Goal: Transaction & Acquisition: Purchase product/service

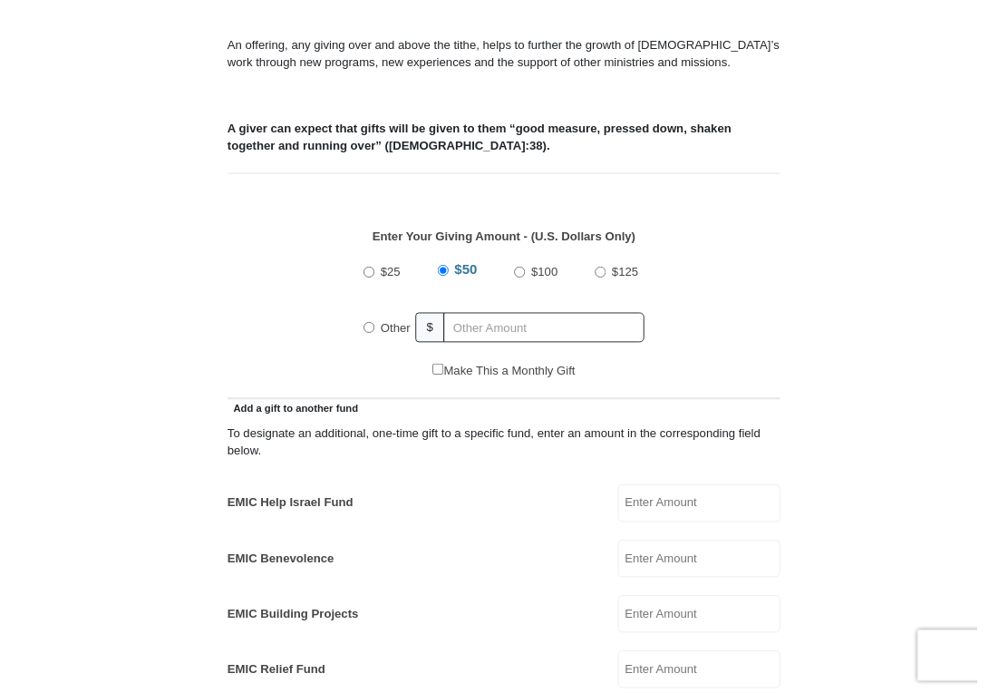
scroll to position [619, 0]
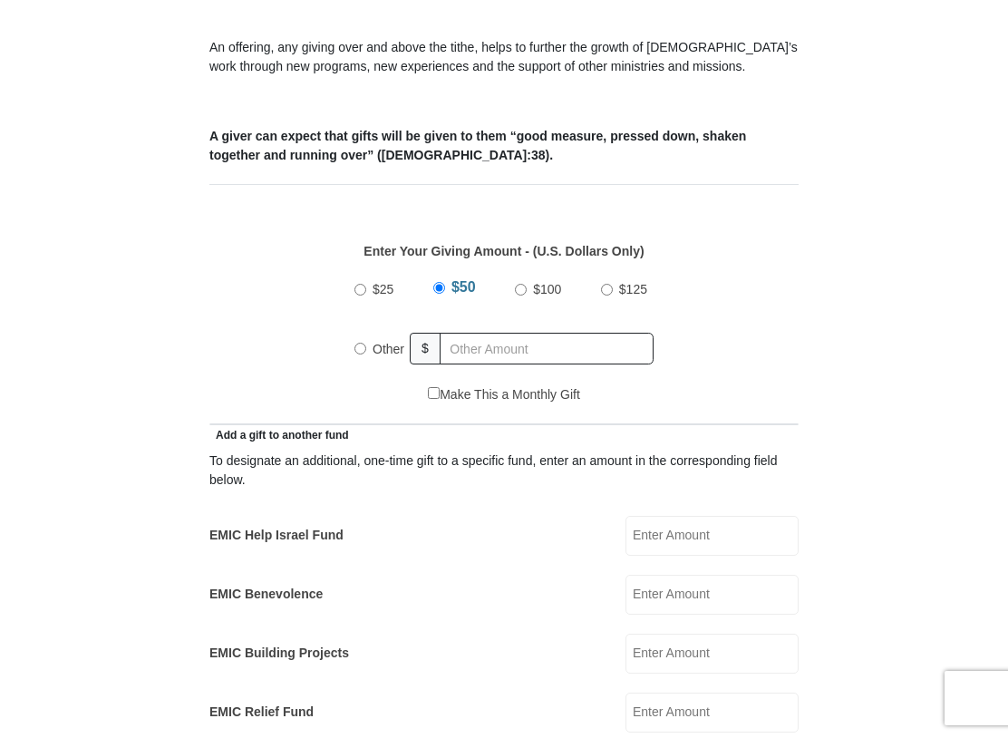
click at [358, 348] on input "Other" at bounding box center [360, 349] width 12 height 12
radio input "true"
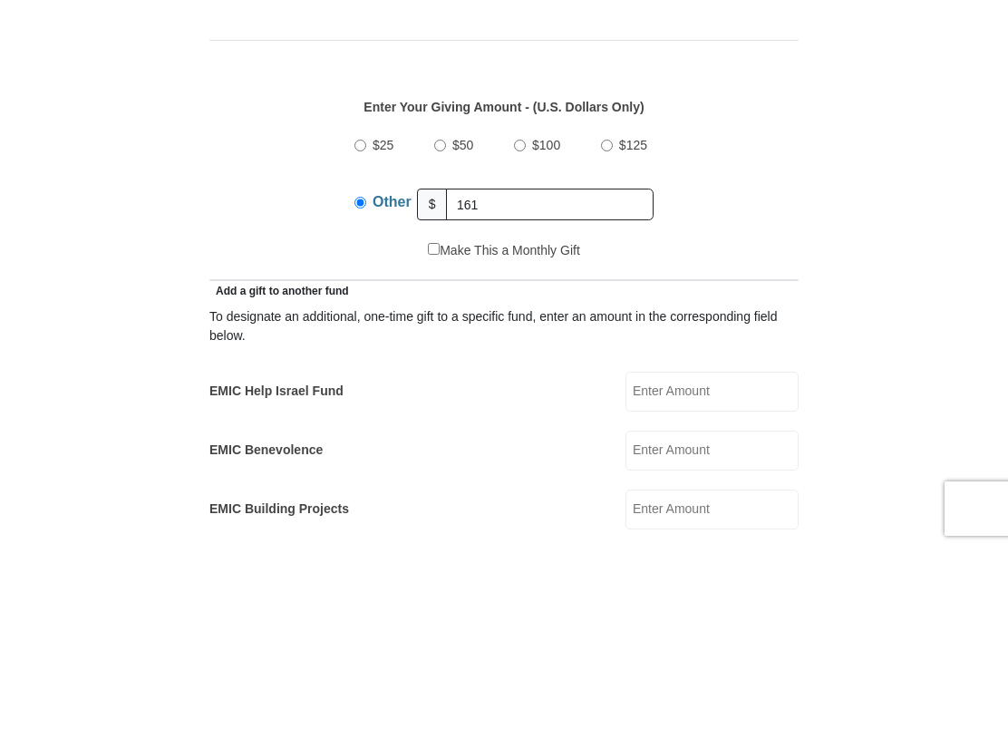
scroll to position [786, 0]
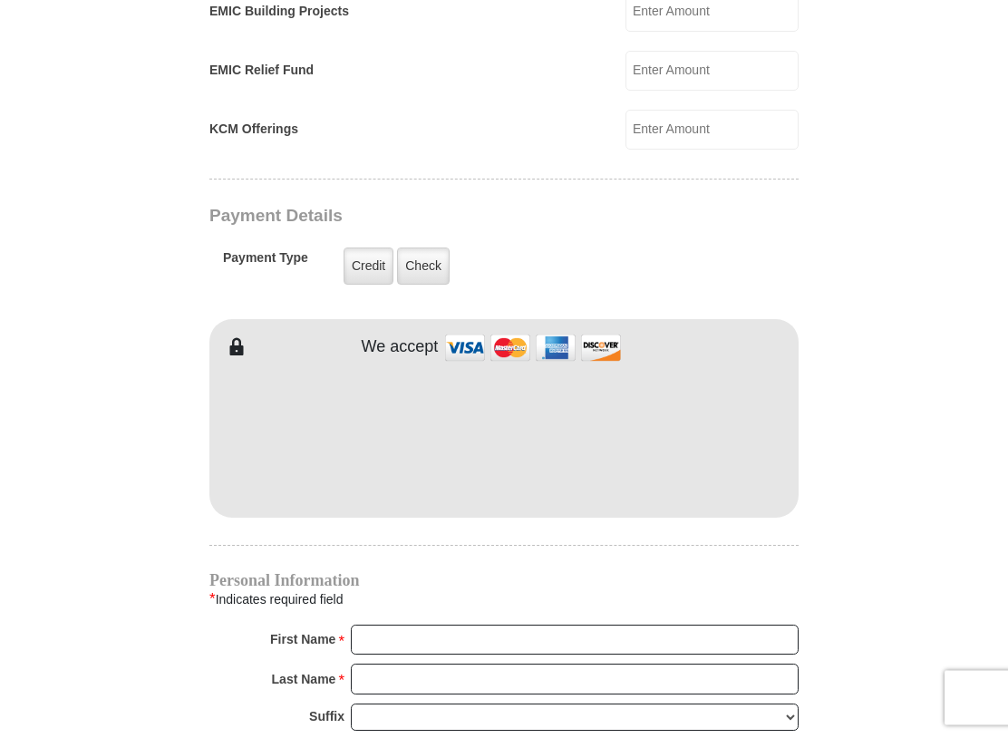
type input "161"
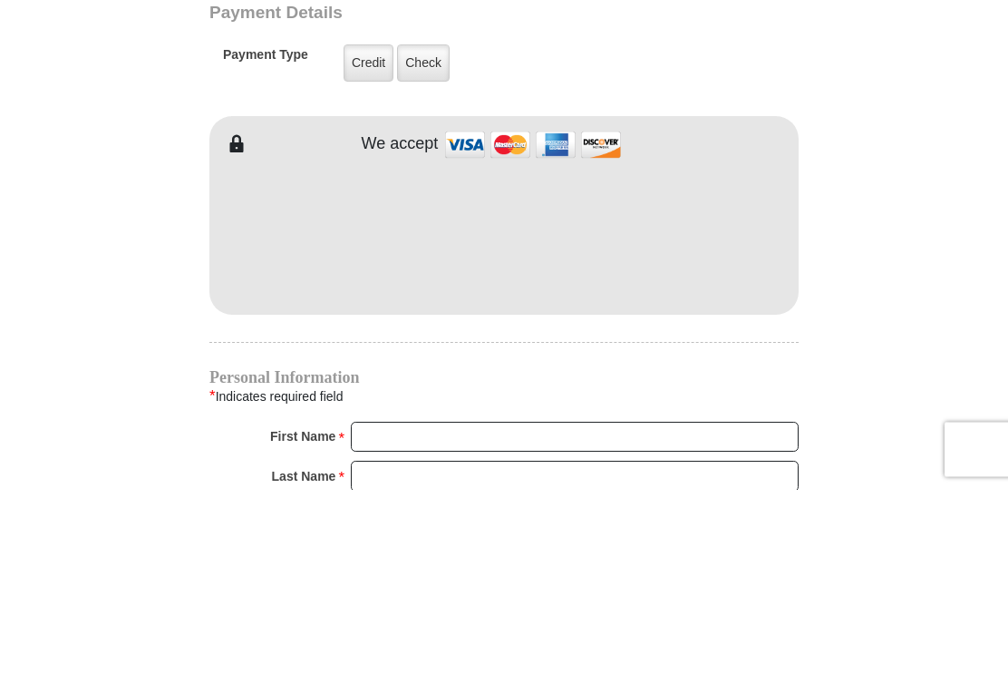
scroll to position [1464, 0]
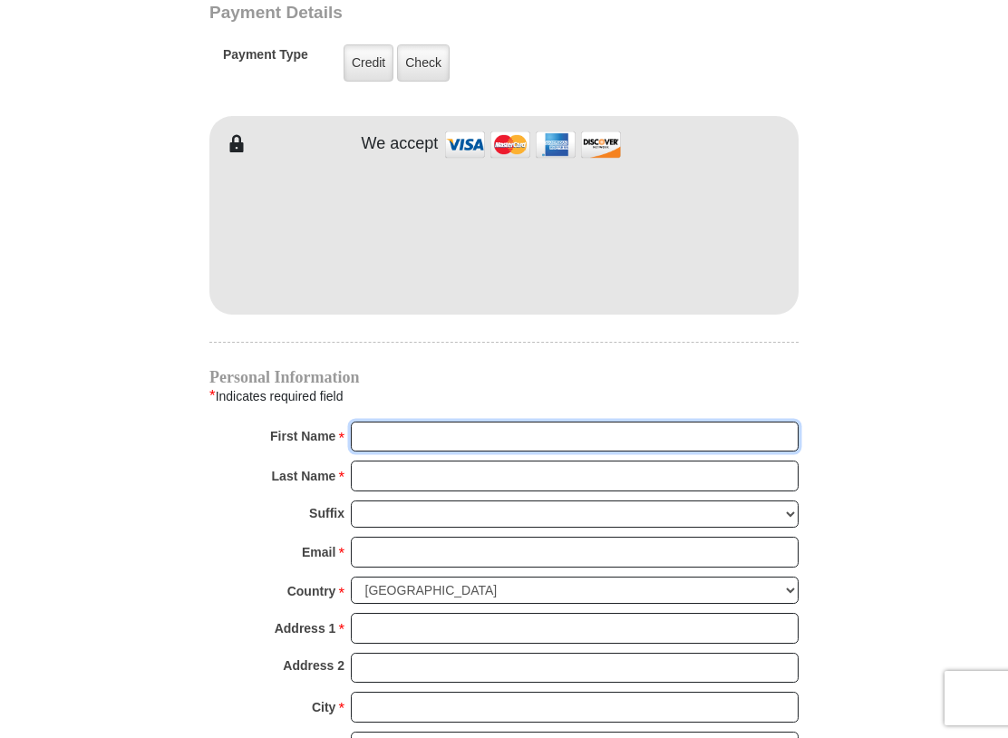
click at [381, 430] on input "First Name *" at bounding box center [575, 437] width 448 height 31
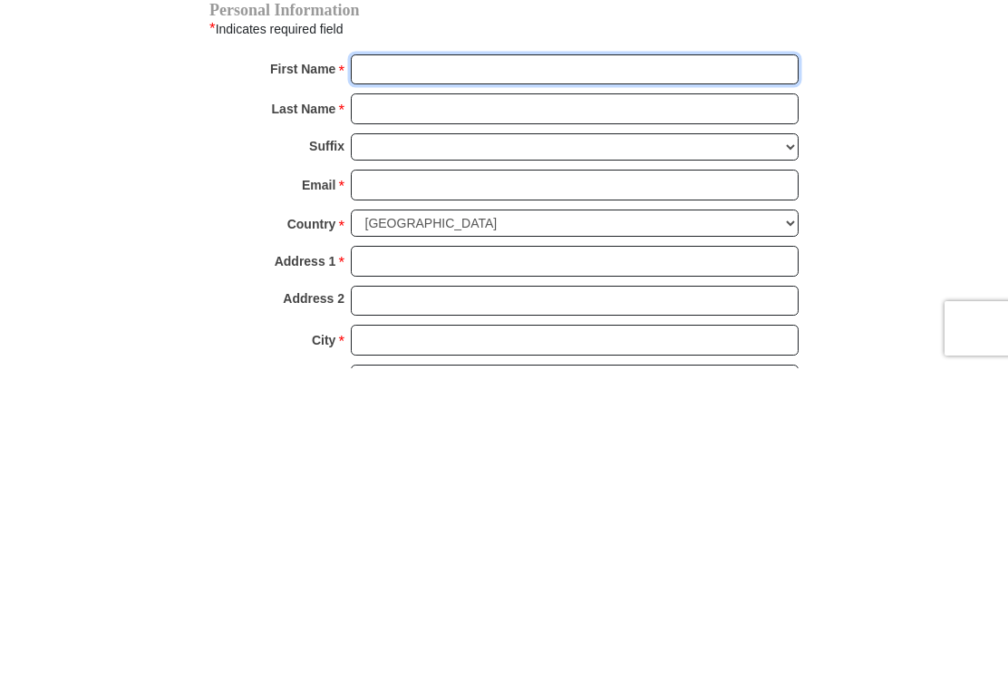
type input "Sharon & Terry"
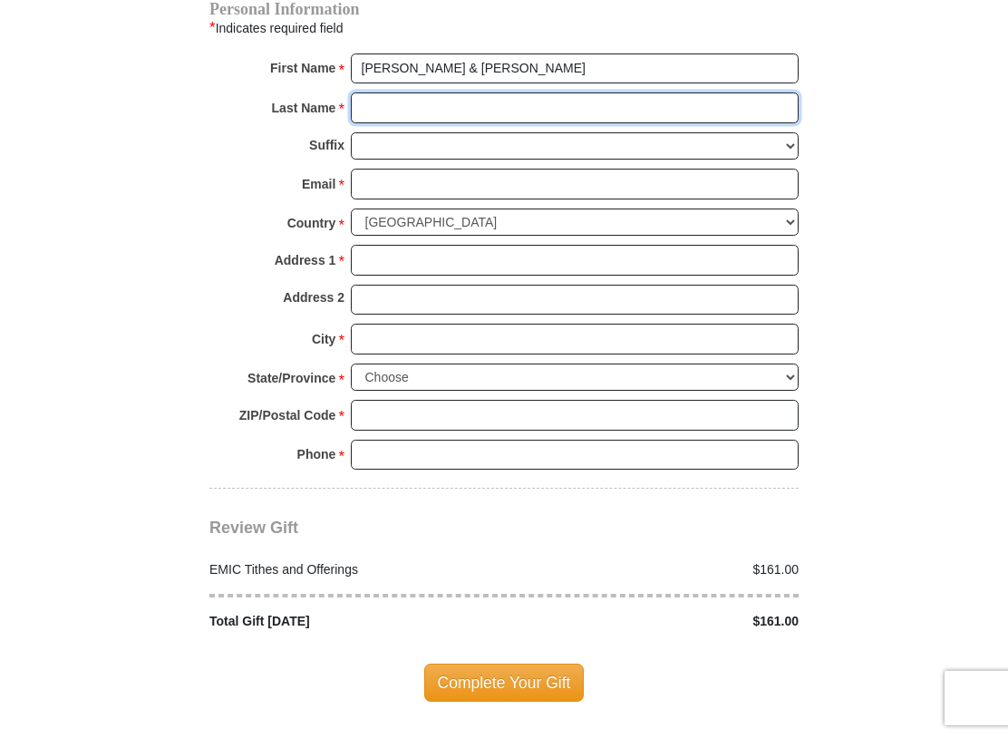
type input "Showers"
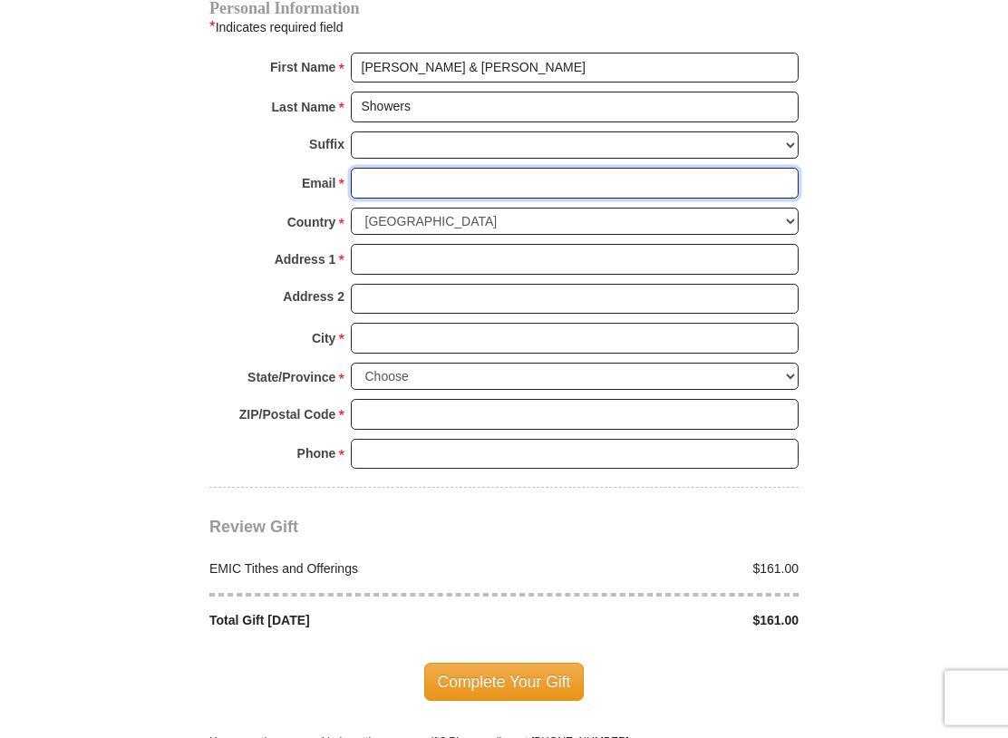
type input "lsshowers@gmail.com"
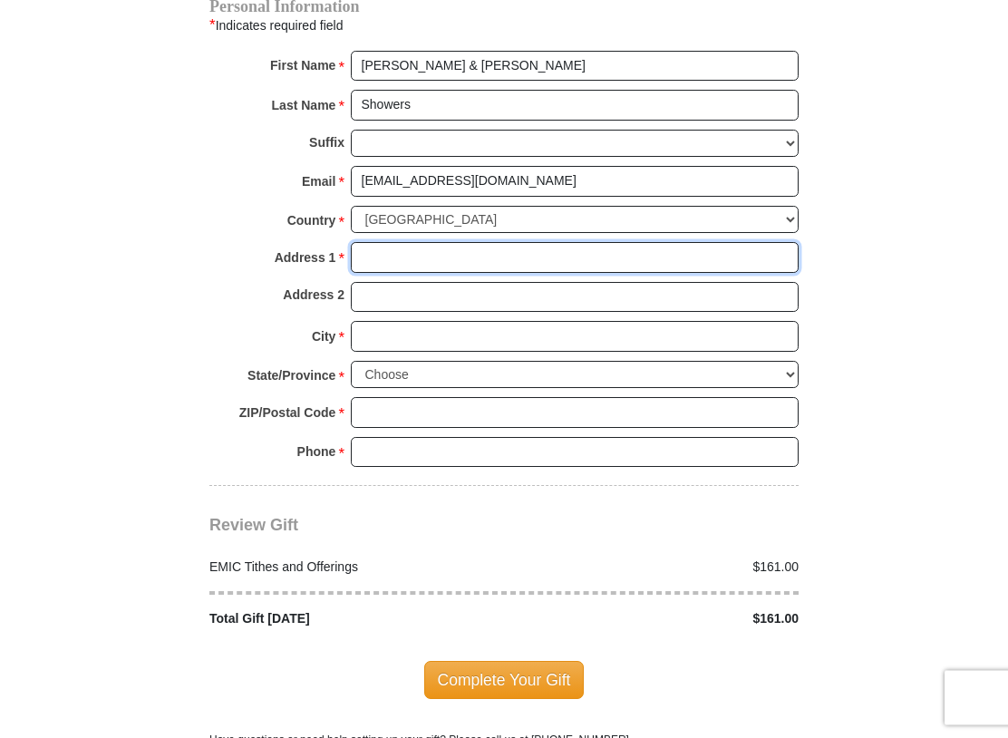
type input "308 Vernie Lee Rd"
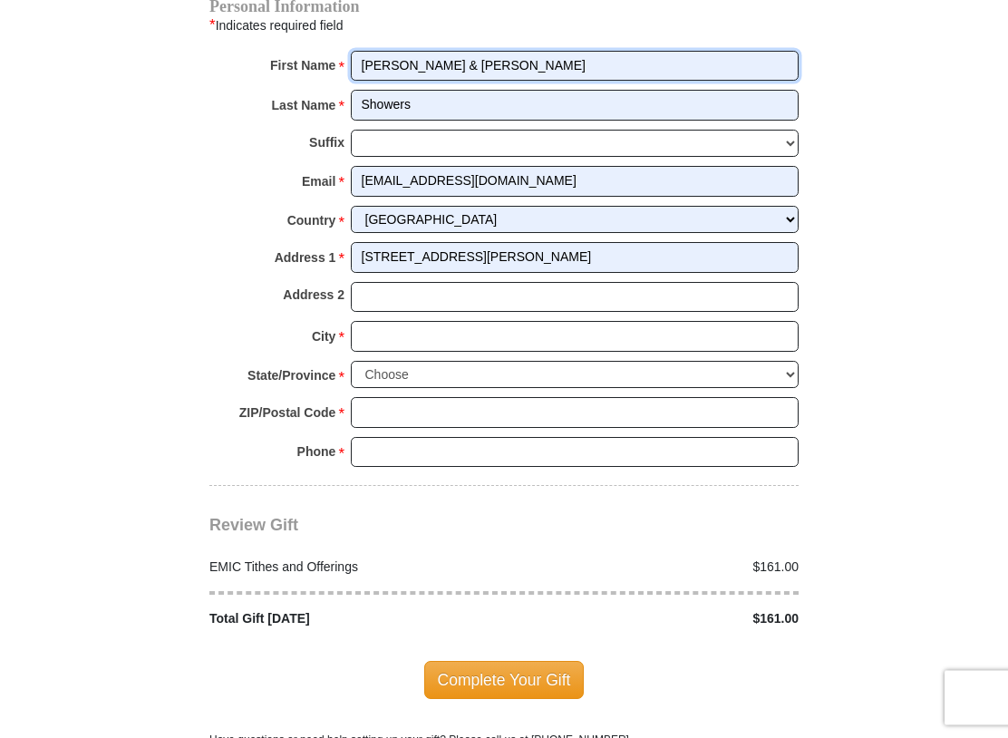
scroll to position [1835, 0]
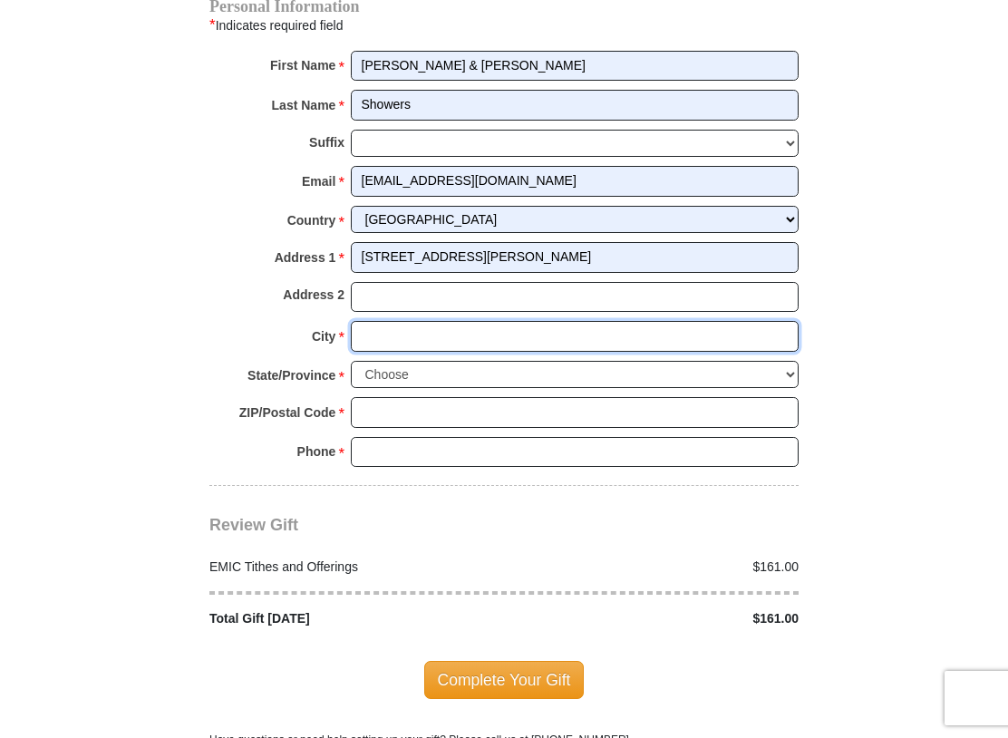
type input "Friendsville"
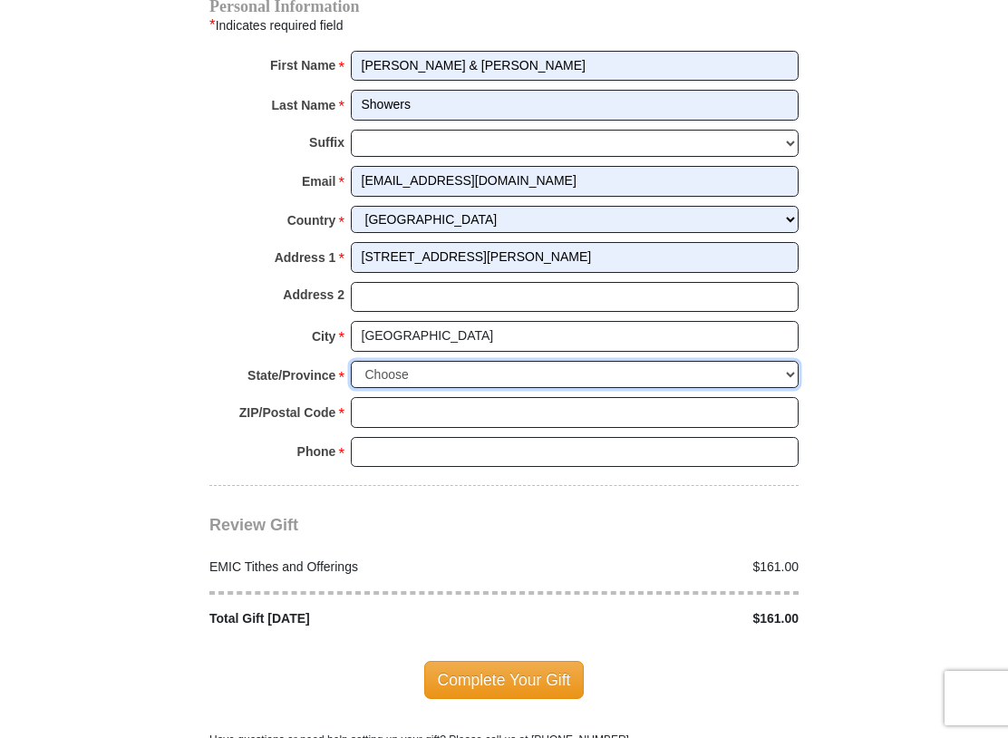
select select "TN"
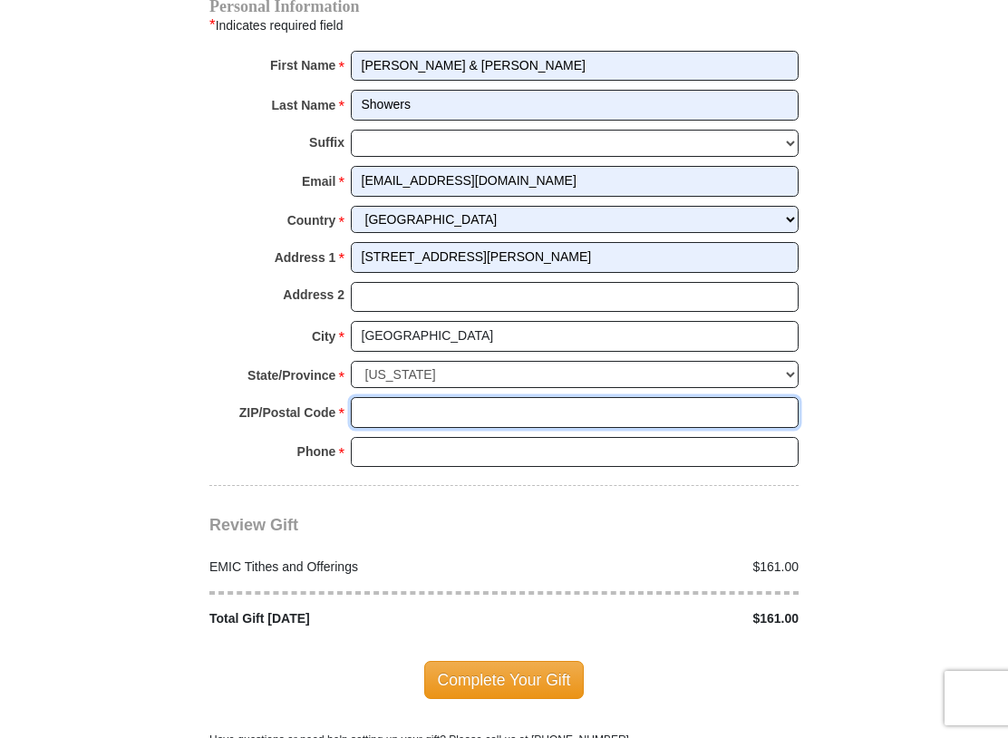
type input "37737"
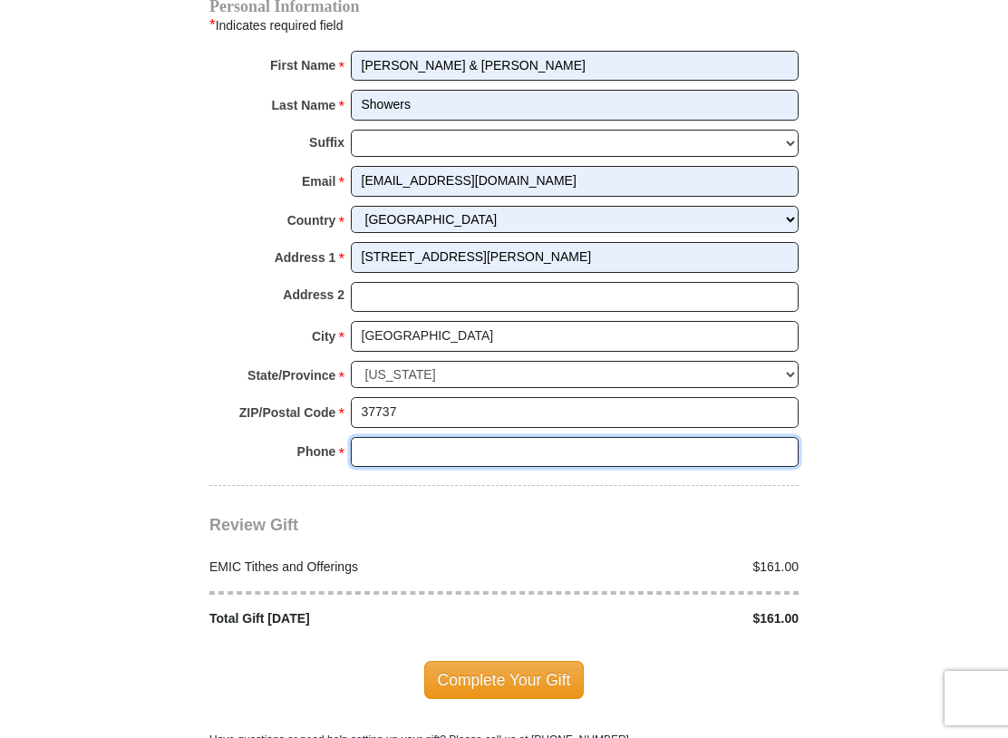
type input "7314419241"
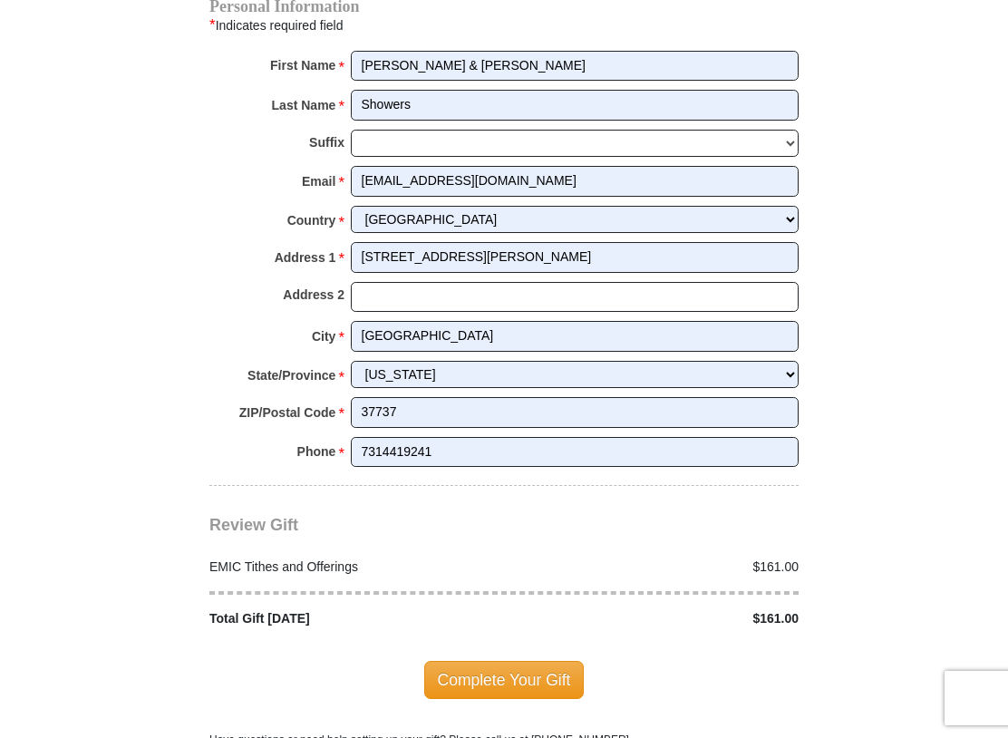
click at [514, 635] on span "Complete Your Gift" at bounding box center [504, 680] width 160 height 38
